Goal: Information Seeking & Learning: Learn about a topic

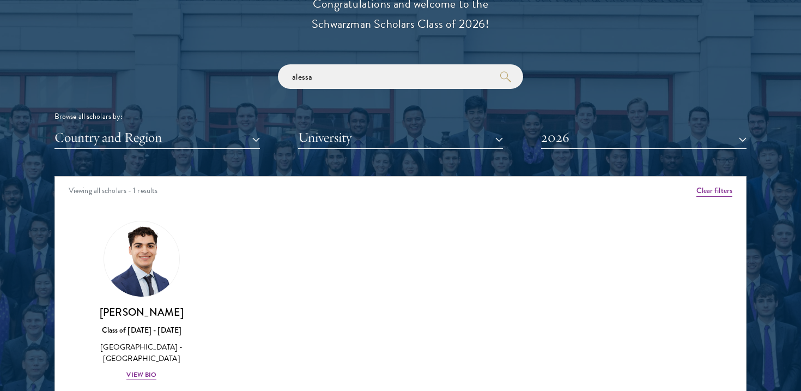
scroll to position [1279, 0]
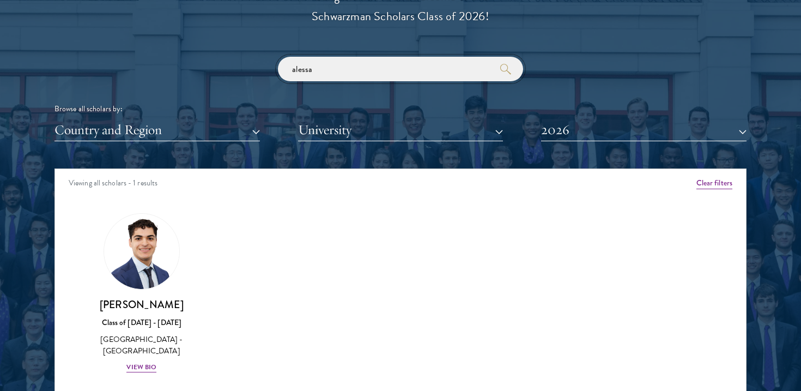
drag, startPoint x: 342, startPoint y: 74, endPoint x: 226, endPoint y: 73, distance: 116.1
click at [226, 73] on div "alessa Browse all scholars by: Country and Region All Countries and Regions Afg…" at bounding box center [401, 99] width 692 height 84
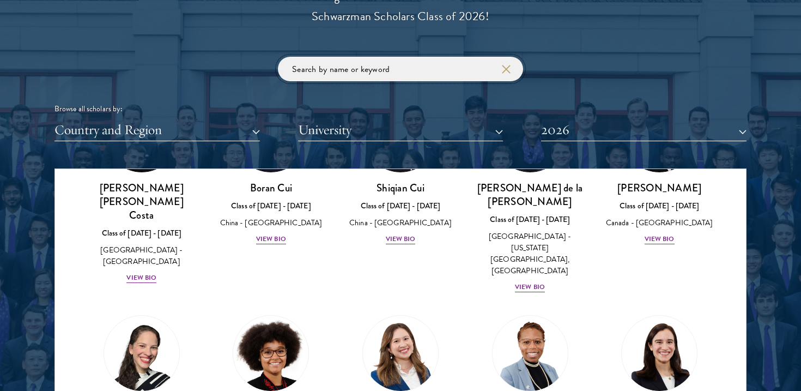
scroll to position [1353, 0]
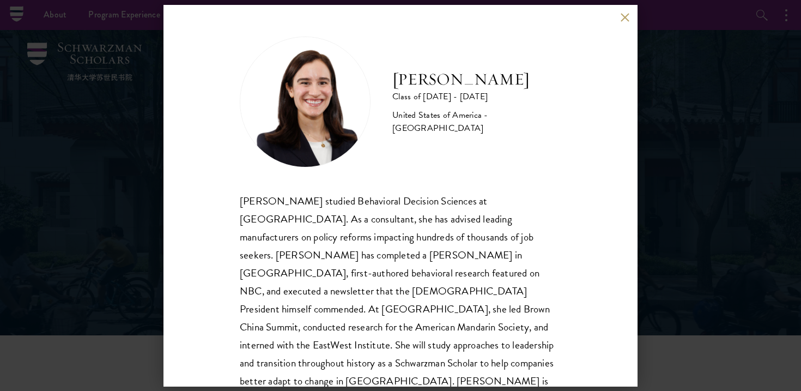
scroll to position [1, 0]
click at [666, 313] on div "Mae Fullerton Class of 2025 - 2026 United States of America - Brown University …" at bounding box center [400, 195] width 801 height 391
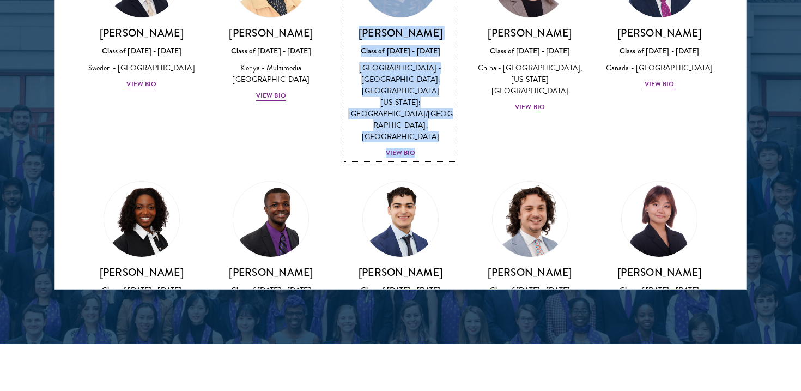
scroll to position [1726, 0]
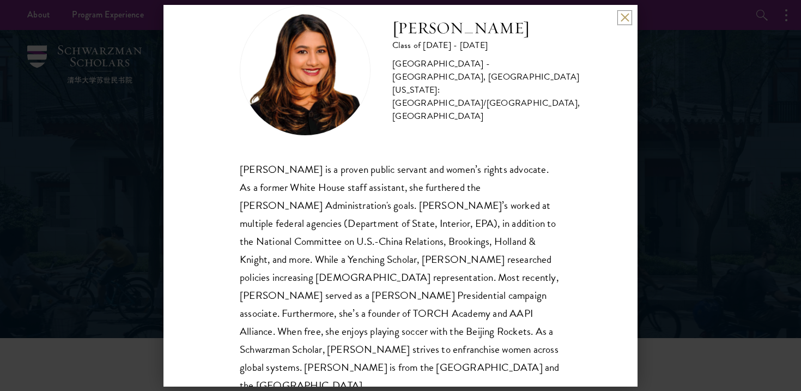
scroll to position [37, 0]
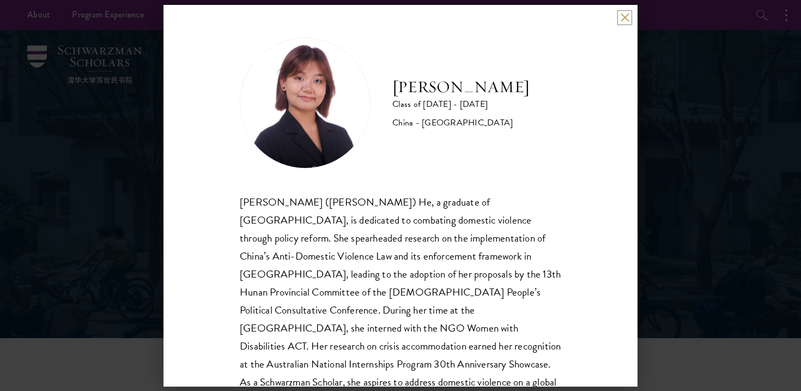
click at [623, 20] on button at bounding box center [624, 17] width 9 height 9
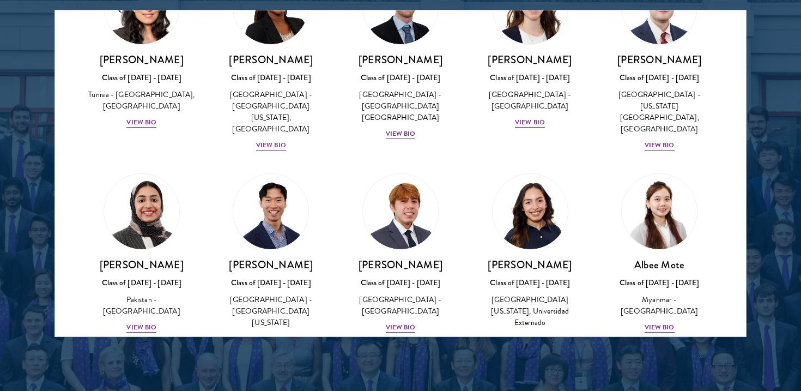
scroll to position [3602, 0]
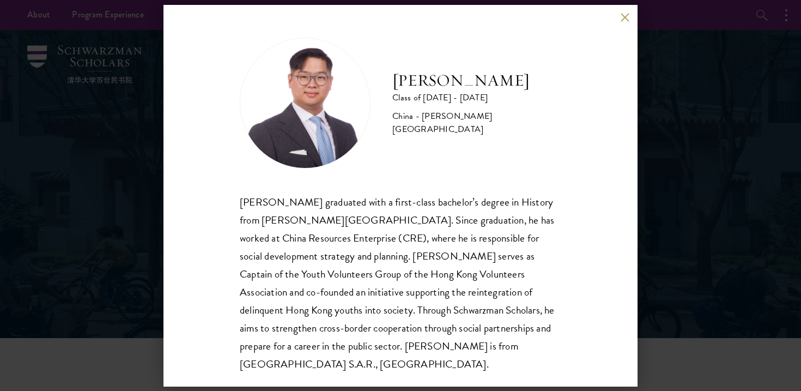
scroll to position [1, 0]
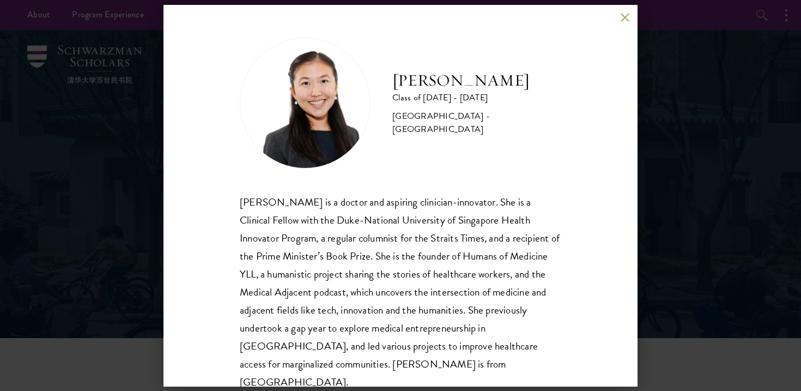
click at [717, 130] on div "[PERSON_NAME] Class of [DATE] - [DATE] [GEOGRAPHIC_DATA] - [GEOGRAPHIC_DATA] [P…" at bounding box center [400, 195] width 801 height 391
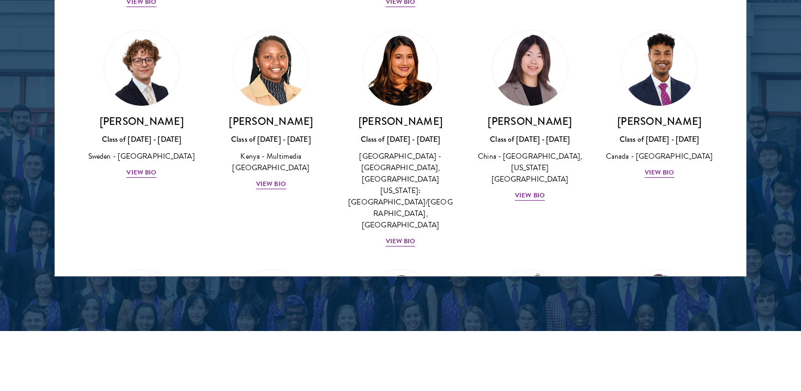
scroll to position [2656, 0]
